Goal: Obtain resource: Download file/media

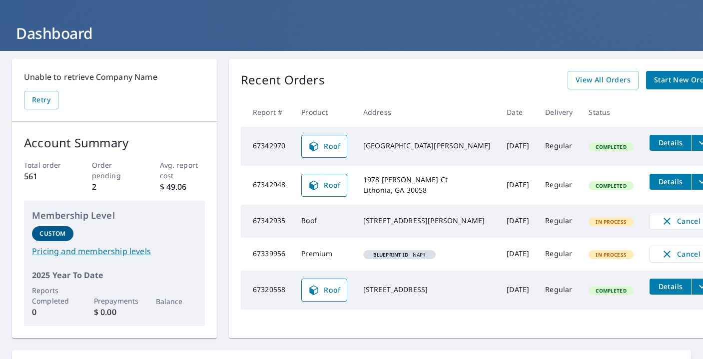
scroll to position [38, 0]
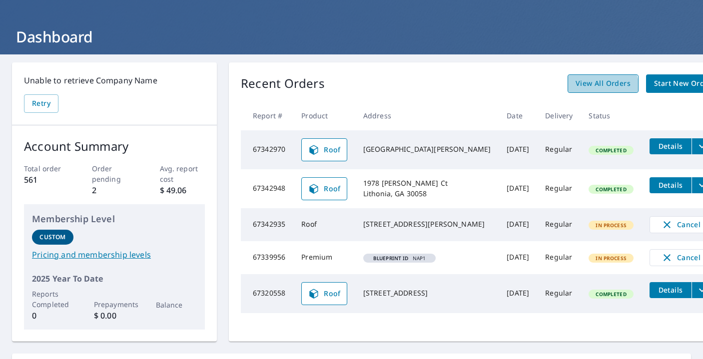
click at [576, 89] on span "View All Orders" at bounding box center [603, 83] width 55 height 12
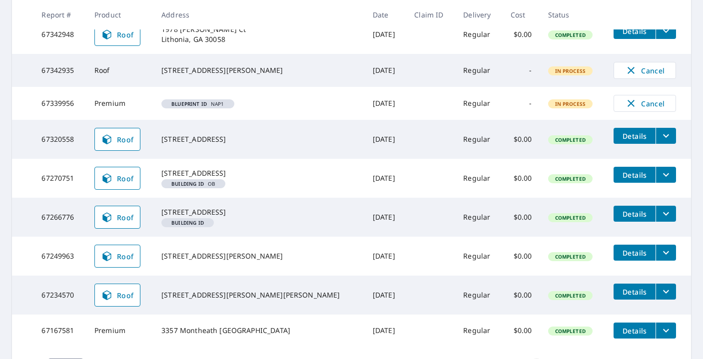
scroll to position [248, 0]
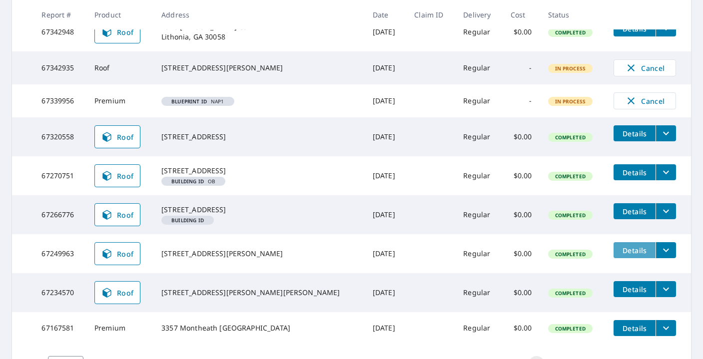
click at [621, 255] on span "Details" at bounding box center [635, 250] width 30 height 9
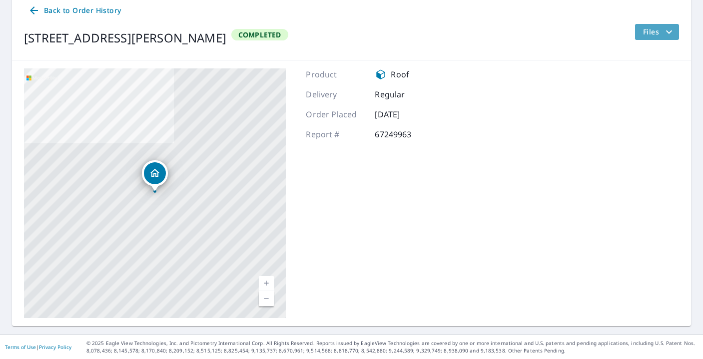
click at [659, 33] on span "Files" at bounding box center [659, 32] width 32 height 12
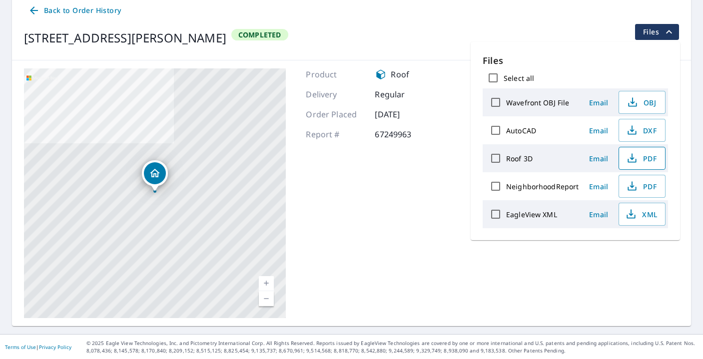
click at [649, 156] on span "PDF" at bounding box center [641, 158] width 32 height 12
